Goal: Obtain resource: Download file/media

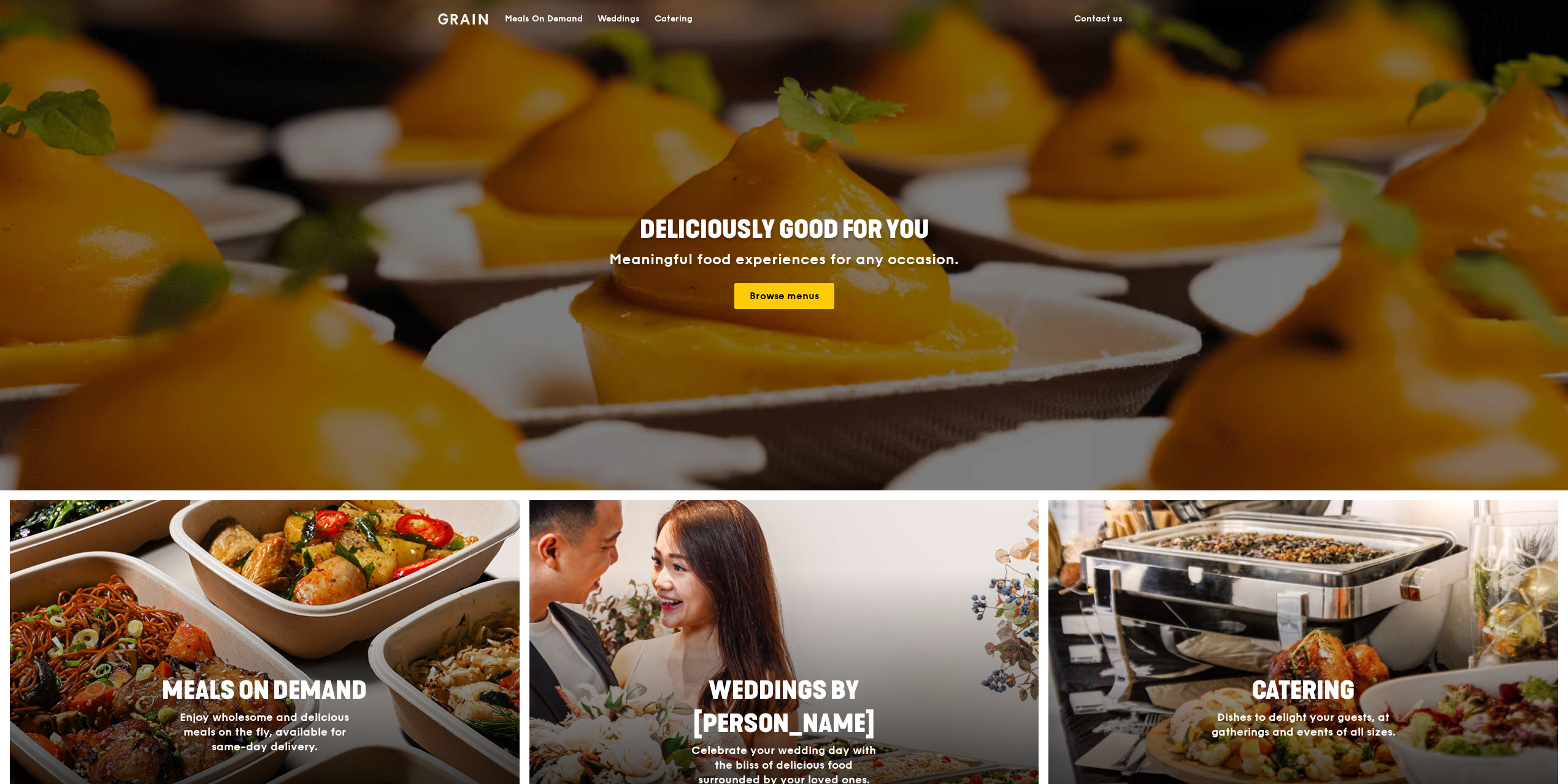
click at [677, 14] on div "Catering" at bounding box center [673, 19] width 38 height 37
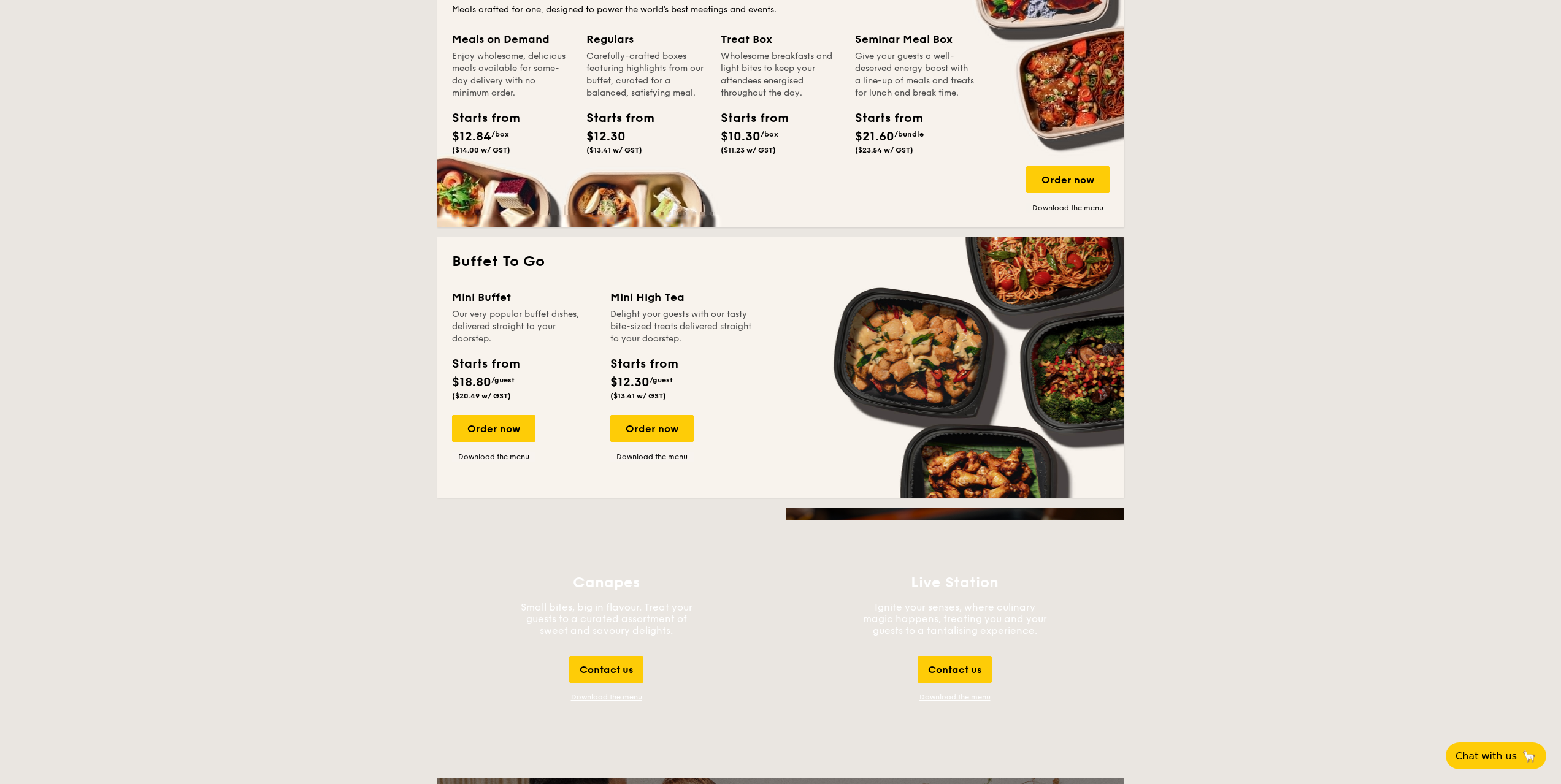
scroll to position [1410, 0]
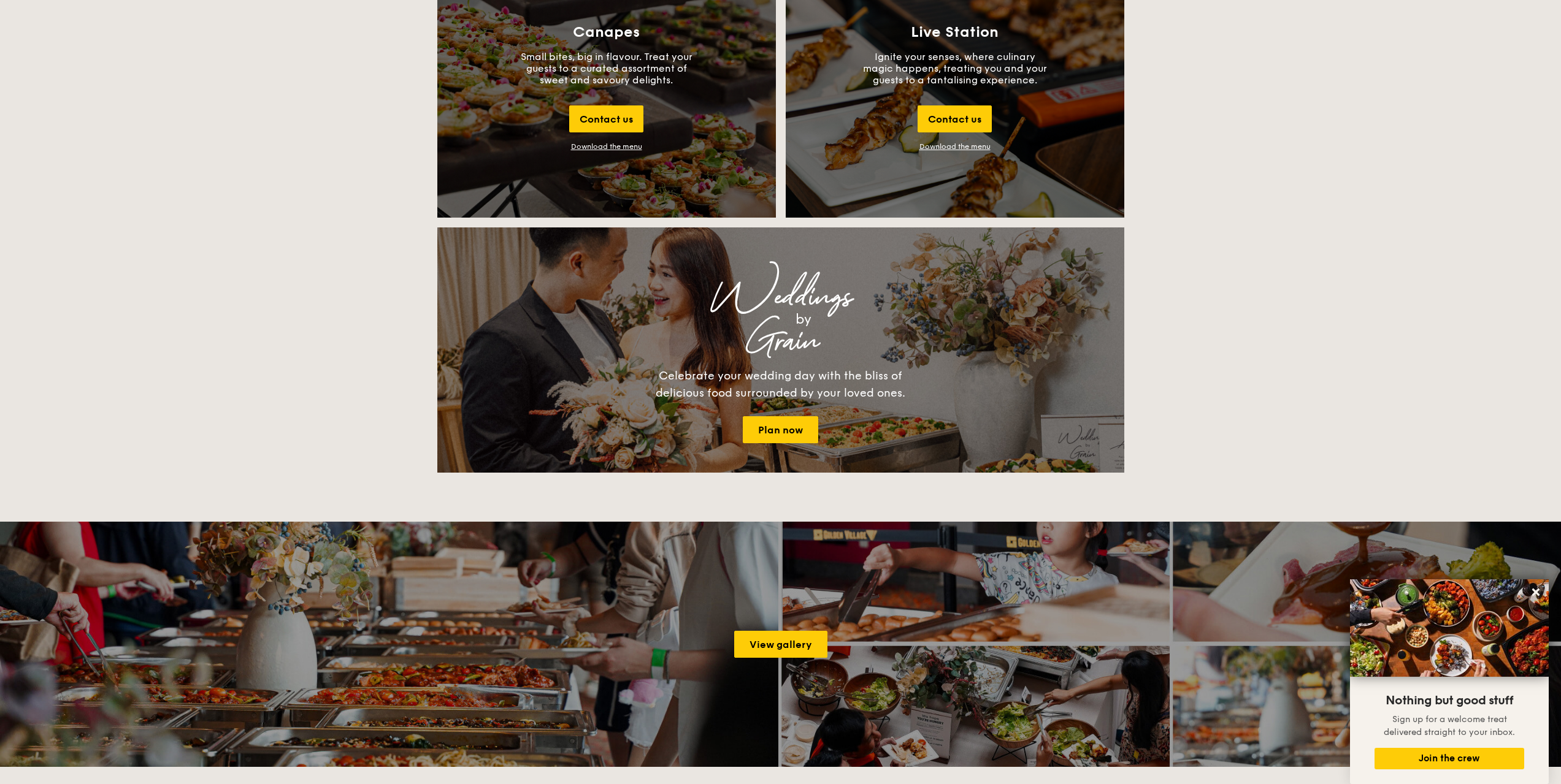
click at [581, 150] on div "Download the menu" at bounding box center [607, 146] width 71 height 9
